Goal: Transaction & Acquisition: Book appointment/travel/reservation

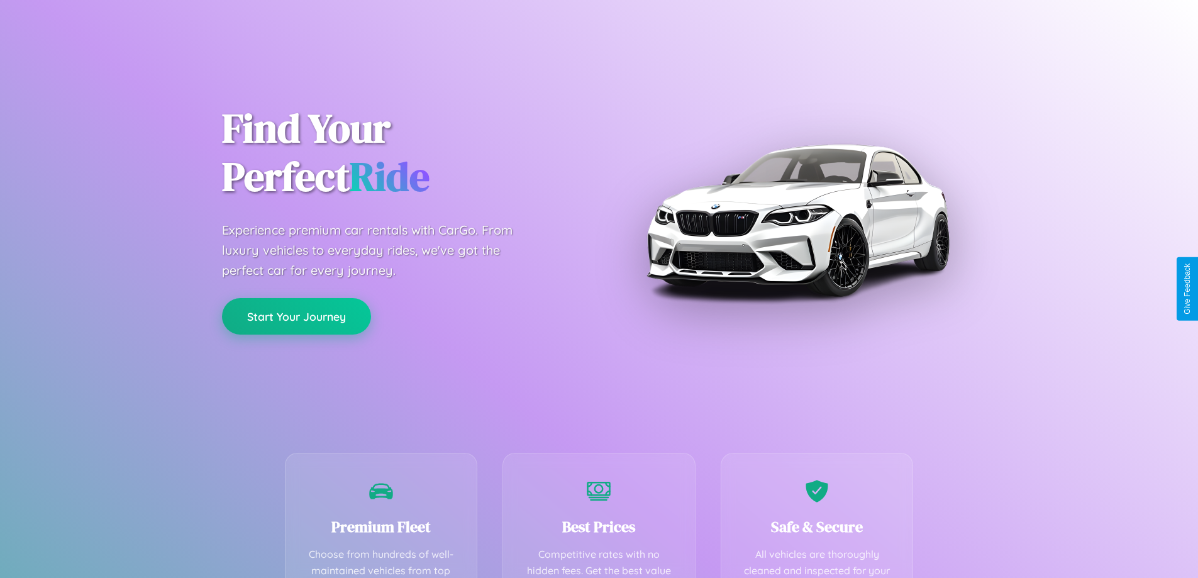
click at [296, 316] on button "Start Your Journey" at bounding box center [296, 316] width 149 height 36
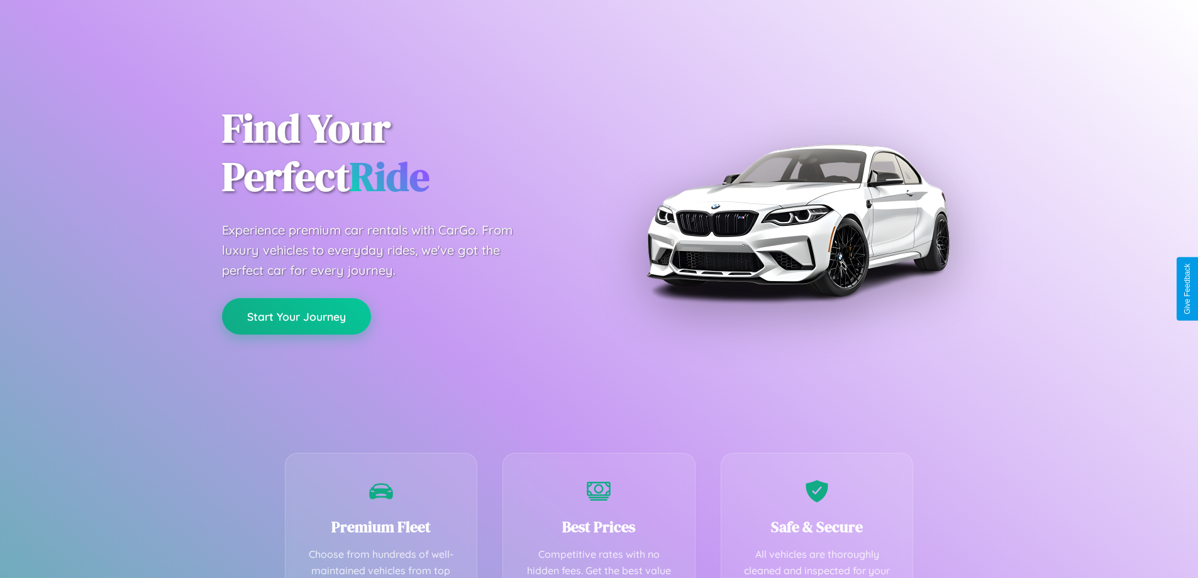
click at [296, 316] on button "Start Your Journey" at bounding box center [296, 316] width 149 height 36
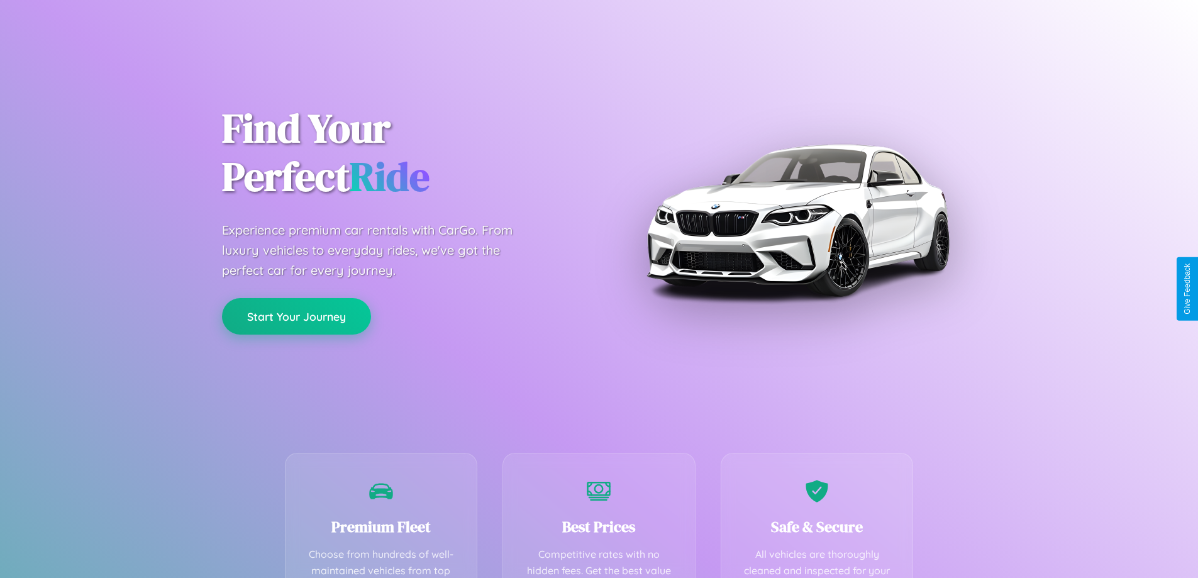
click at [296, 316] on button "Start Your Journey" at bounding box center [296, 316] width 149 height 36
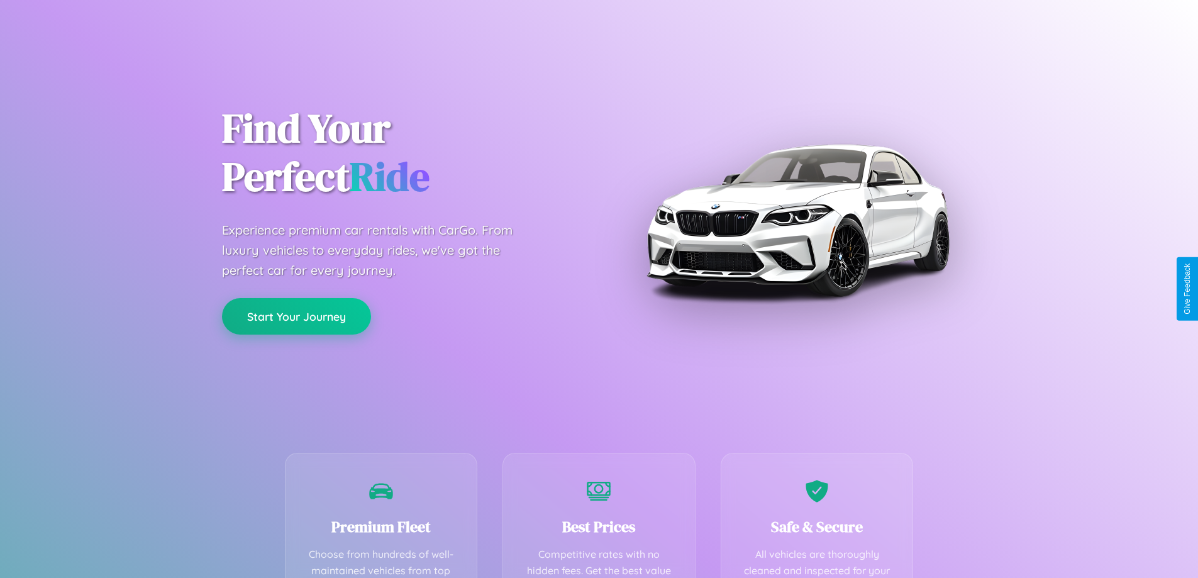
click at [296, 316] on button "Start Your Journey" at bounding box center [296, 316] width 149 height 36
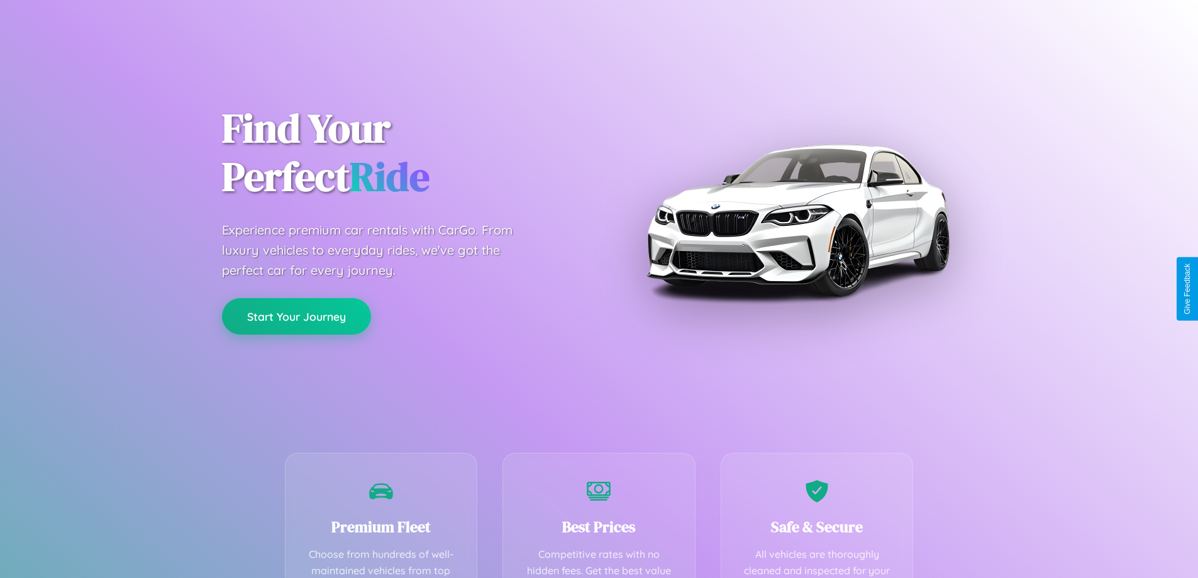
click at [296, 316] on button "Start Your Journey" at bounding box center [296, 316] width 149 height 36
